Goal: Task Accomplishment & Management: Complete application form

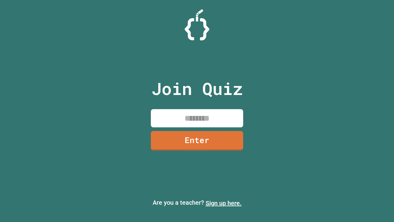
click at [224, 203] on link "Sign up here." at bounding box center [224, 202] width 36 height 7
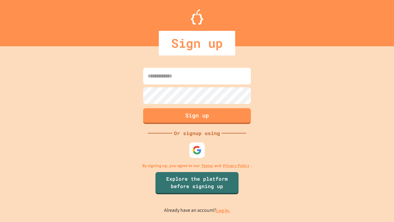
click at [224, 210] on link "Log in." at bounding box center [223, 210] width 14 height 6
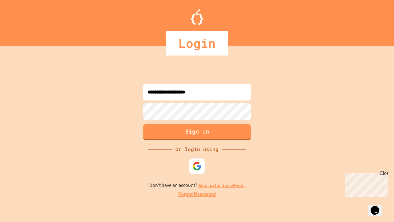
type input "**********"
